Goal: Task Accomplishment & Management: Manage account settings

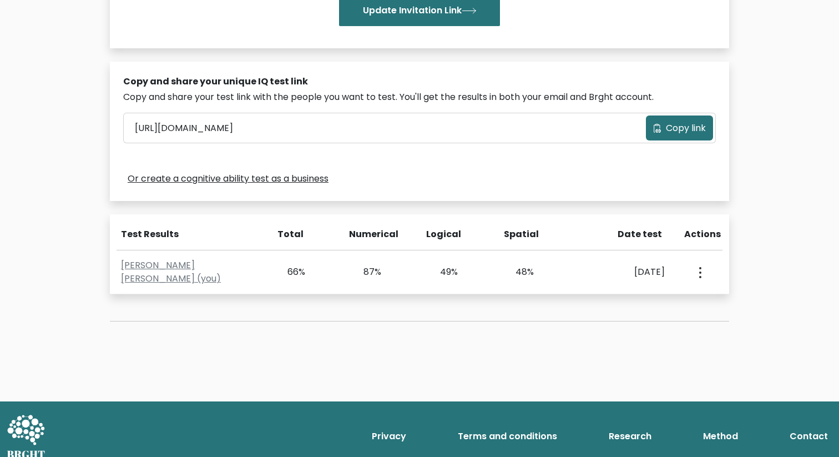
scroll to position [294, 0]
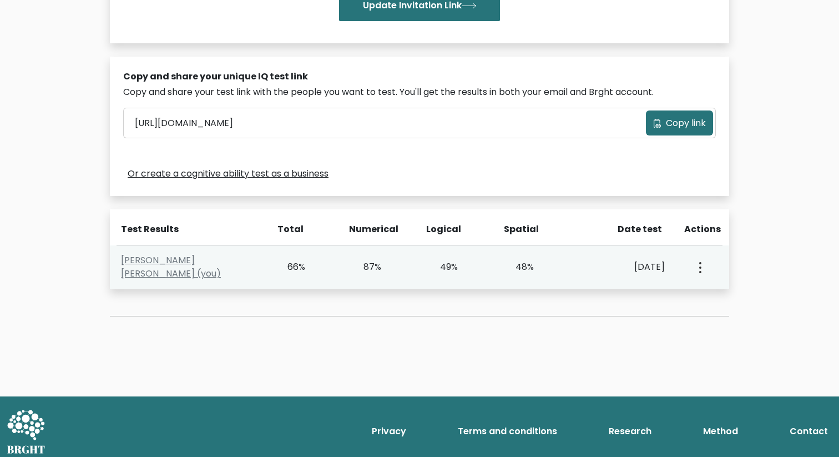
click at [701, 270] on icon "button" at bounding box center [700, 267] width 2 height 11
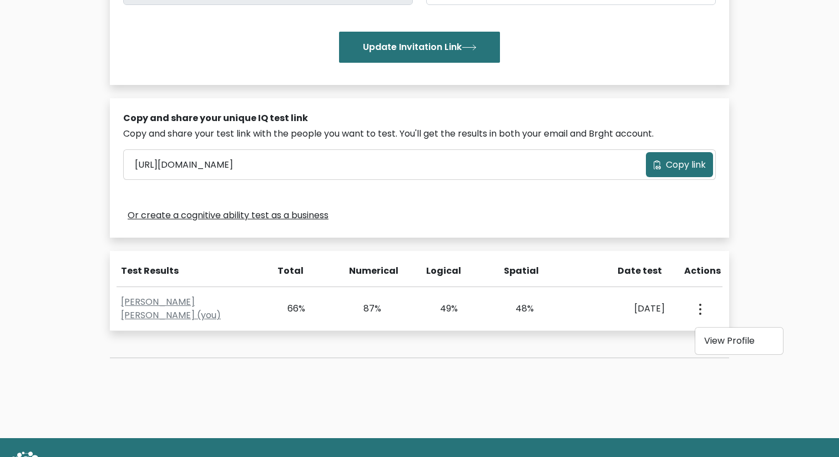
scroll to position [301, 0]
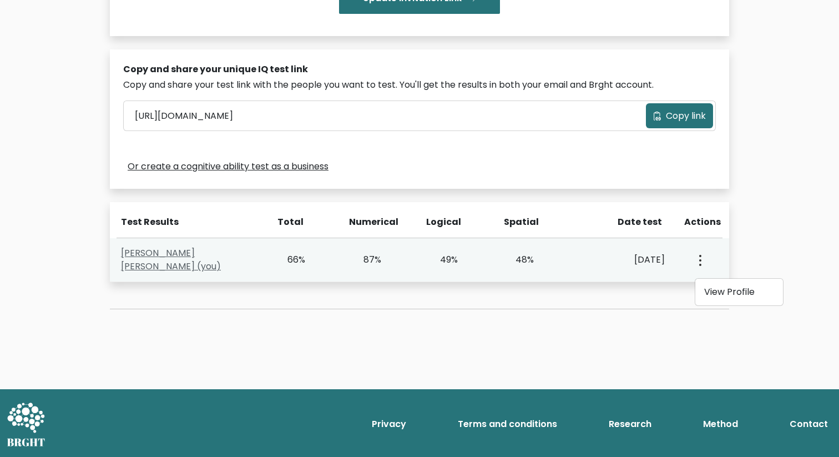
click at [169, 256] on link "Olga Lou (you)" at bounding box center [171, 259] width 100 height 26
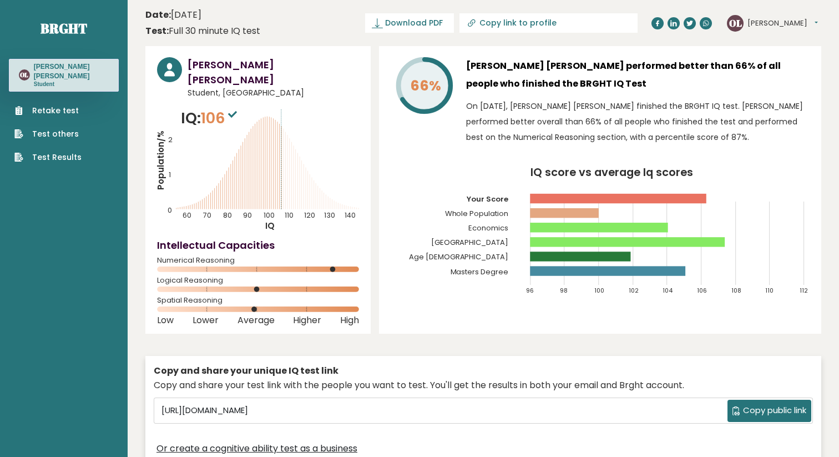
click at [775, 22] on button "[PERSON_NAME]" at bounding box center [783, 23] width 70 height 11
click at [766, 56] on link "Profile" at bounding box center [776, 56] width 57 height 16
click at [775, 26] on button "[PERSON_NAME]" at bounding box center [783, 23] width 70 height 11
click at [766, 73] on link "Settings" at bounding box center [776, 72] width 57 height 16
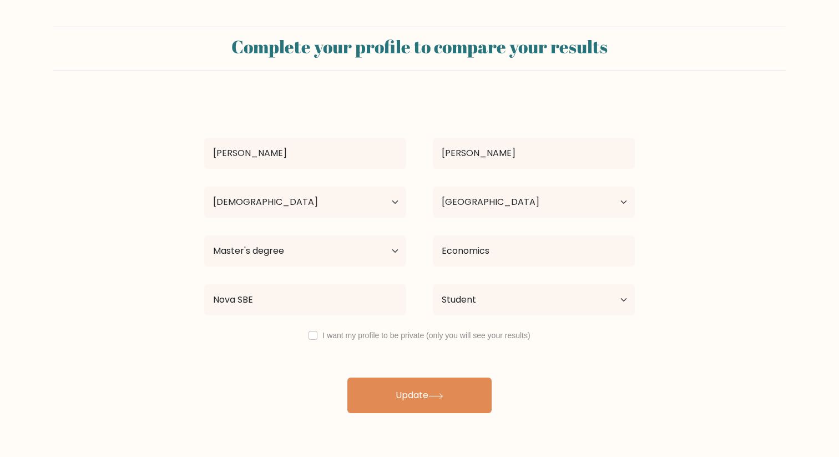
select select "25_34"
select select "FR"
select select "masters_degree"
select select "student"
click at [321, 335] on div "I want my profile to be private (only you will see your results)" at bounding box center [419, 335] width 457 height 13
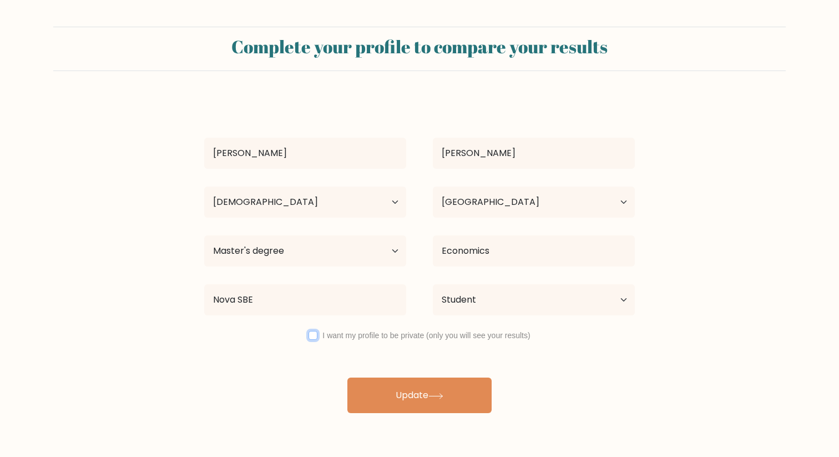
click at [313, 334] on input "checkbox" at bounding box center [313, 335] width 9 height 9
checkbox input "true"
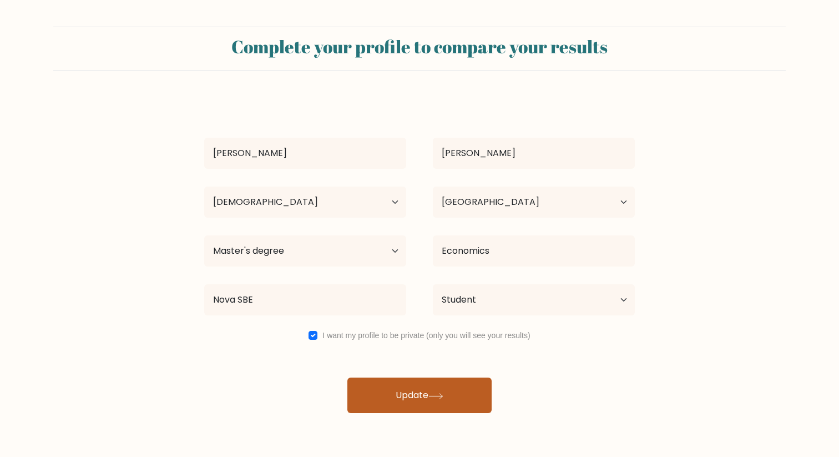
click at [407, 394] on button "Update" at bounding box center [419, 395] width 144 height 36
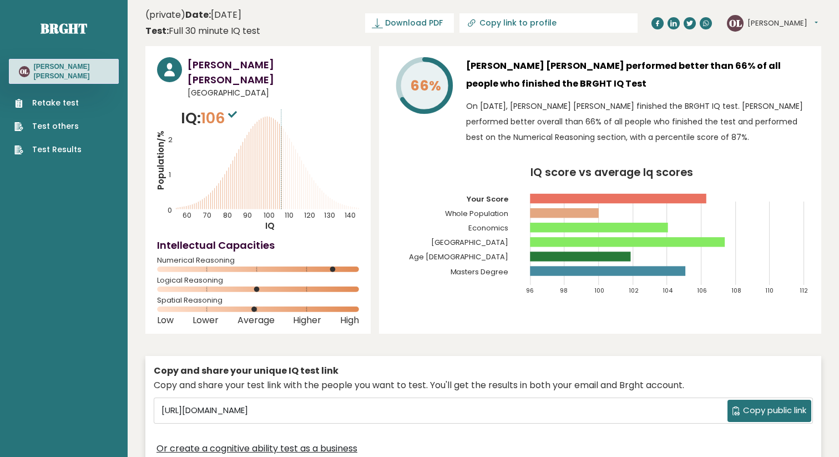
click at [774, 22] on button "[PERSON_NAME]" at bounding box center [783, 23] width 70 height 11
click at [773, 58] on link "Profile" at bounding box center [776, 56] width 57 height 16
click at [754, 23] on button "[PERSON_NAME]" at bounding box center [783, 23] width 70 height 11
click at [775, 39] on link "Dashboard" at bounding box center [776, 41] width 57 height 16
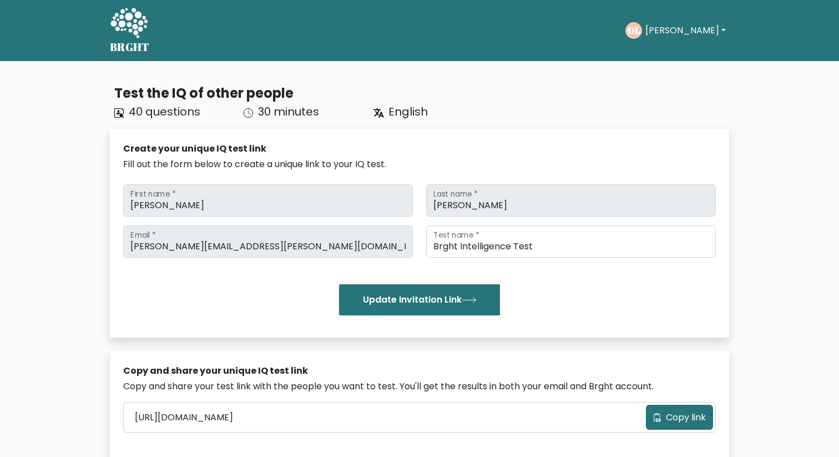
scroll to position [301, 0]
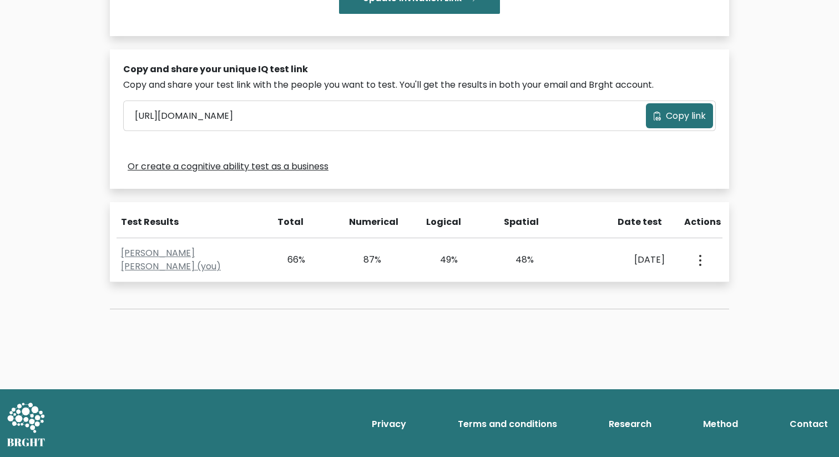
click at [391, 426] on link "Privacy" at bounding box center [388, 424] width 43 height 22
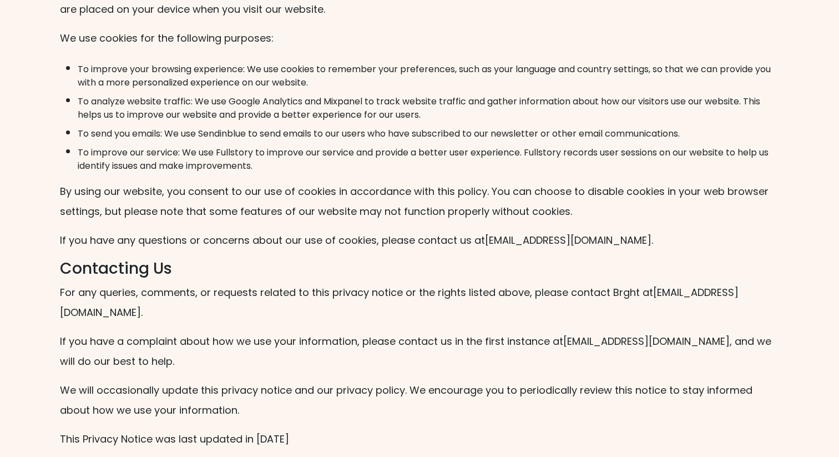
scroll to position [2226, 0]
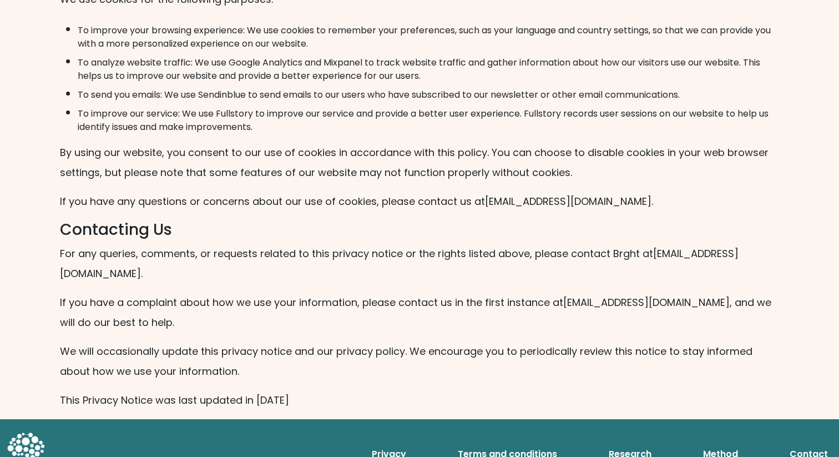
click at [505, 443] on link "Terms and conditions" at bounding box center [508, 454] width 108 height 22
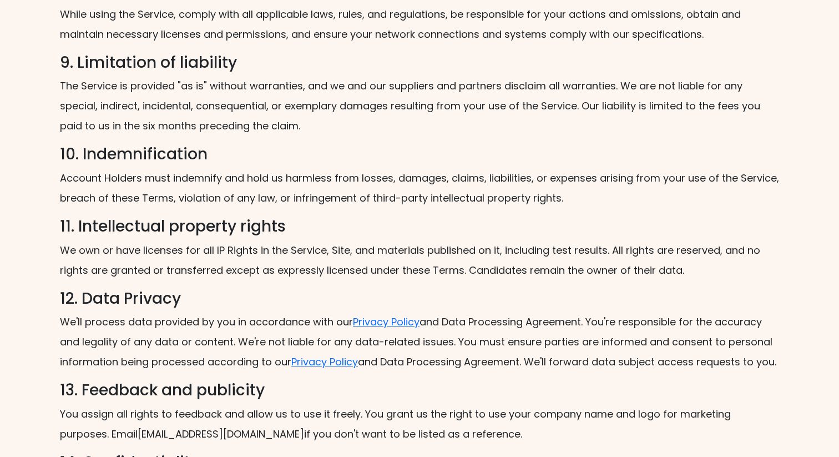
scroll to position [1537, 0]
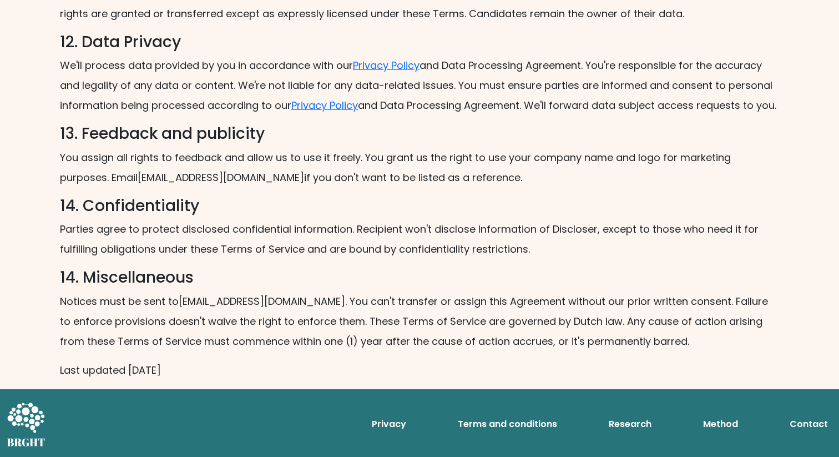
click at [815, 421] on link "Contact" at bounding box center [808, 424] width 47 height 22
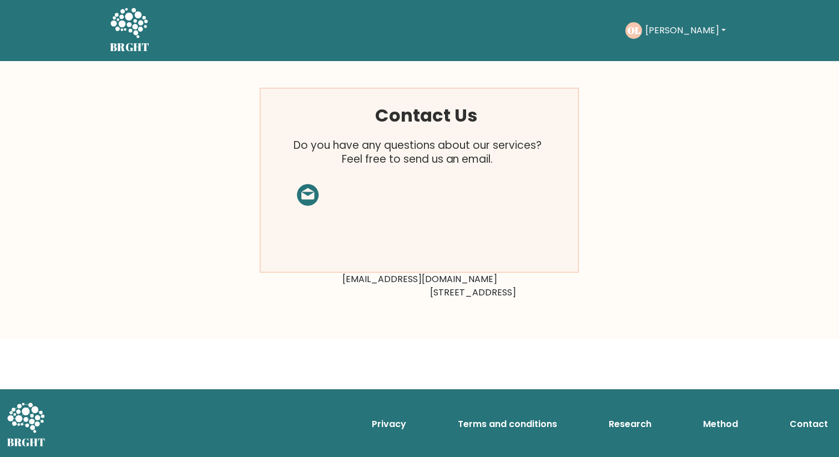
click at [681, 29] on button "[PERSON_NAME]" at bounding box center [685, 30] width 87 height 14
click at [677, 48] on link "Dashboard" at bounding box center [670, 54] width 88 height 18
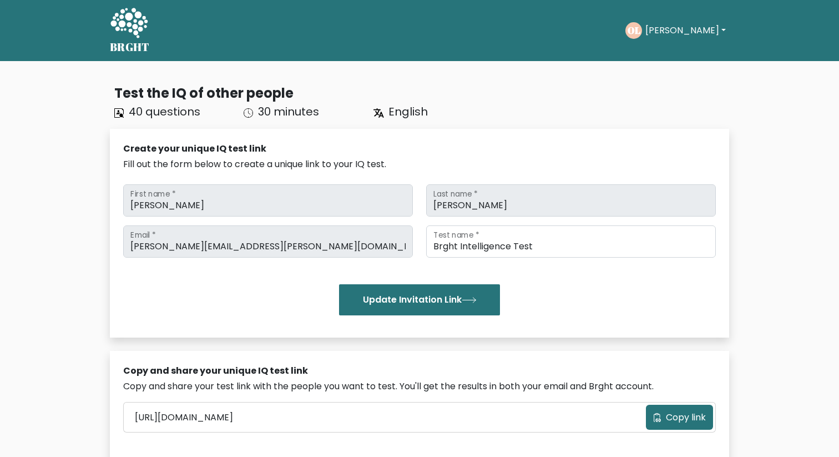
click at [683, 29] on button "[PERSON_NAME]" at bounding box center [685, 30] width 87 height 14
